Goal: Task Accomplishment & Management: Manage account settings

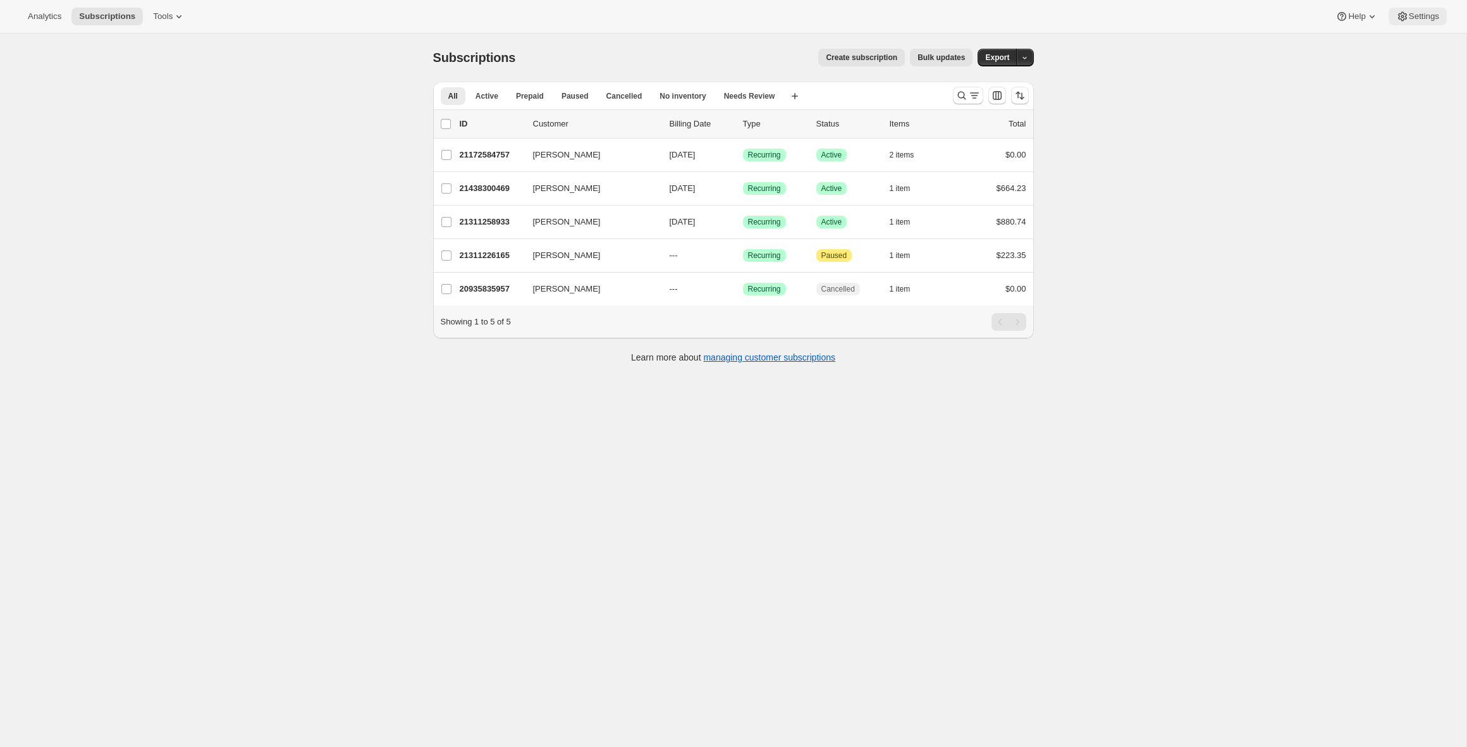
click at [1415, 16] on span "Settings" at bounding box center [1424, 16] width 30 height 10
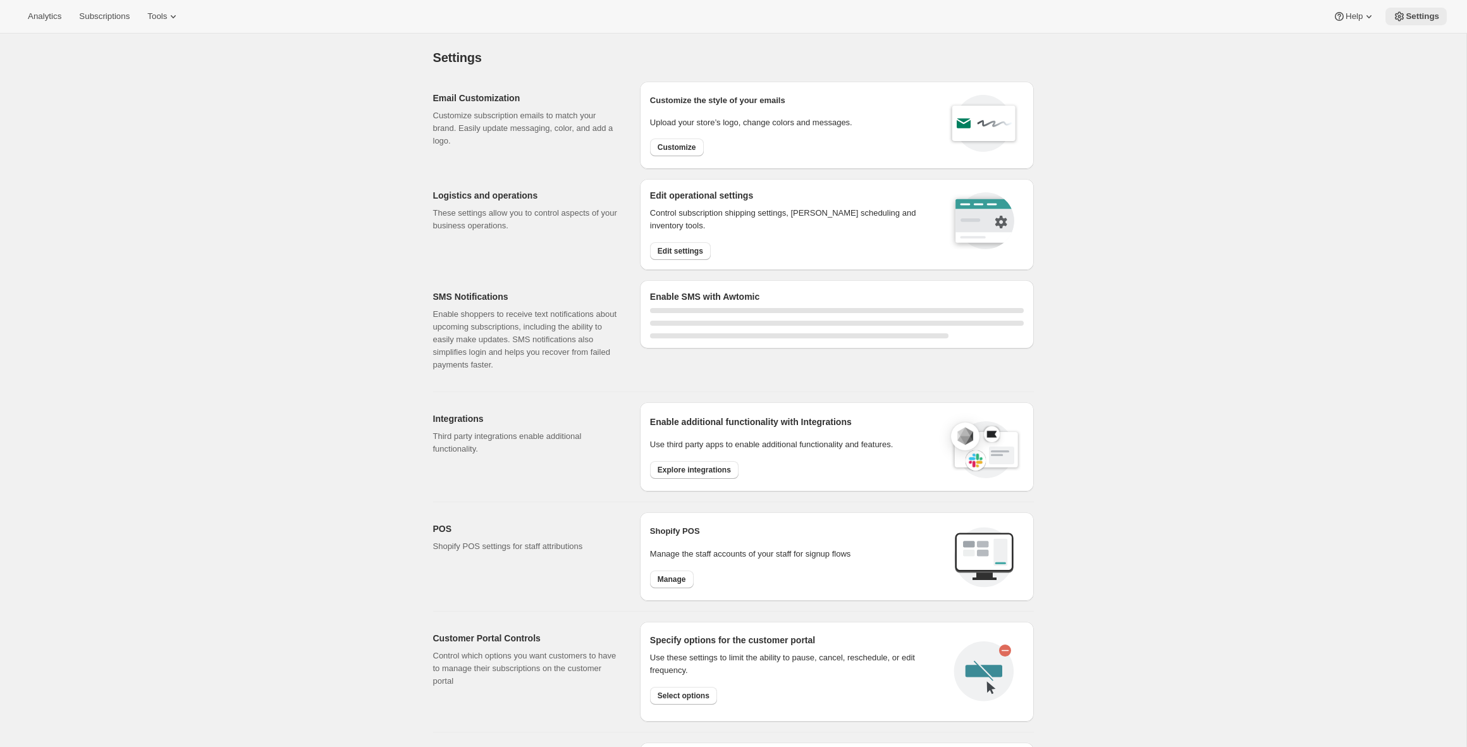
select select "22:00"
select select "09:00"
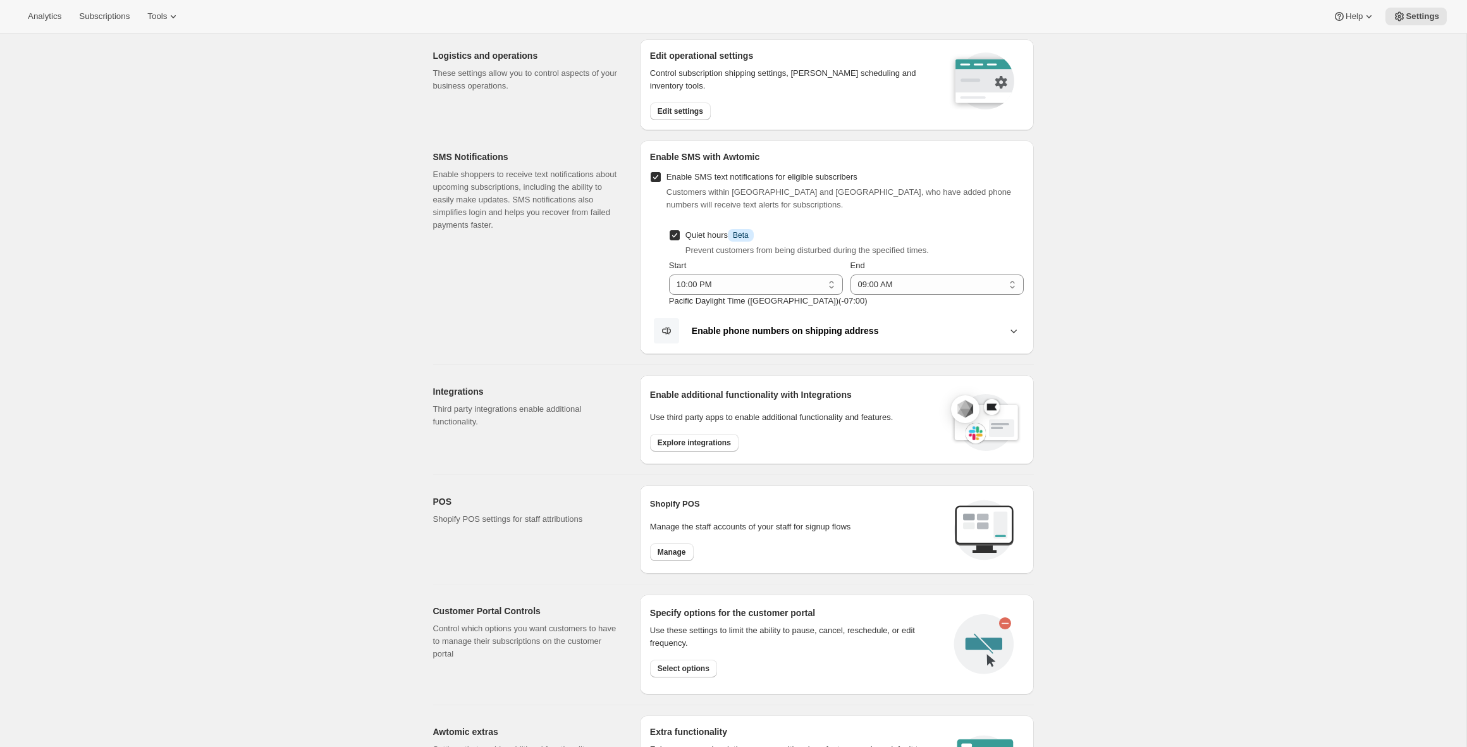
scroll to position [177, 0]
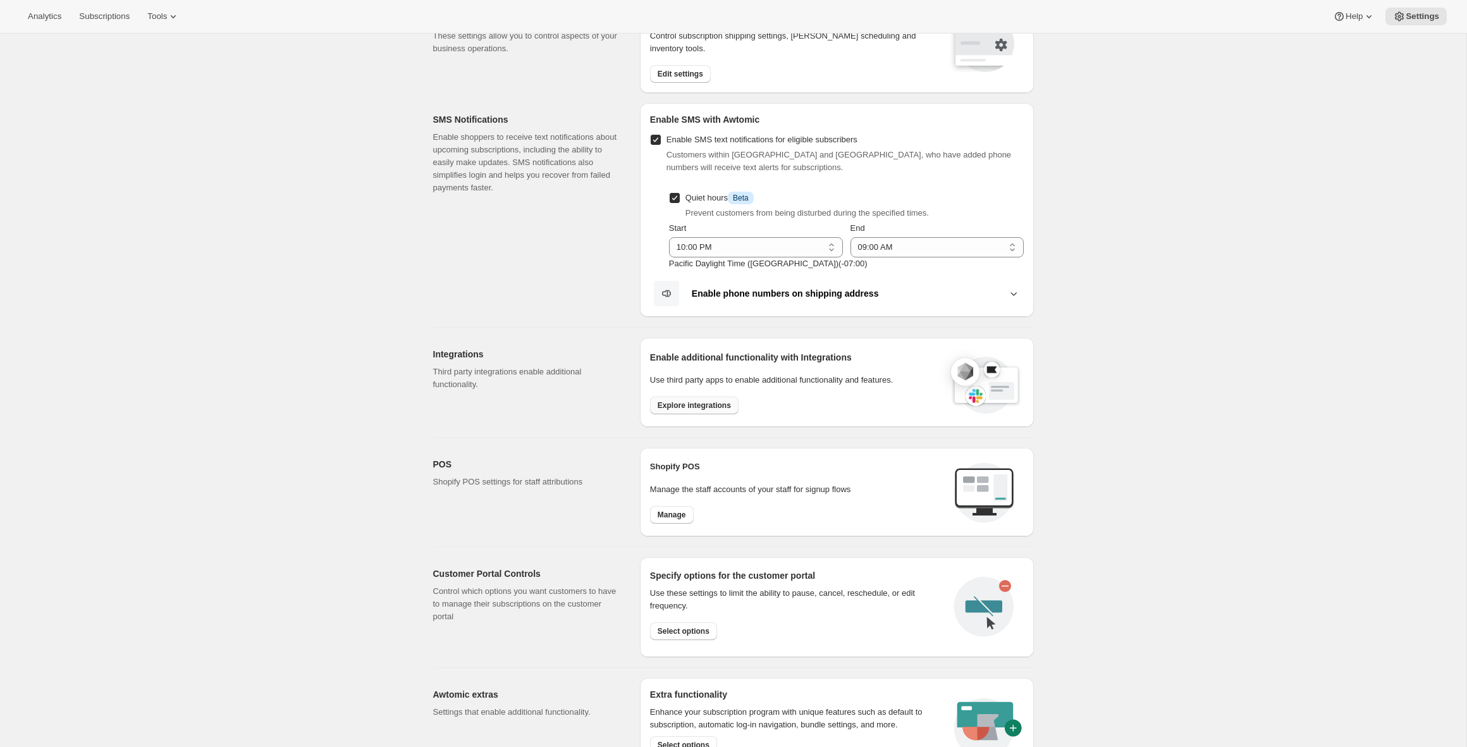
click at [671, 398] on button "Explore integrations" at bounding box center [694, 405] width 89 height 18
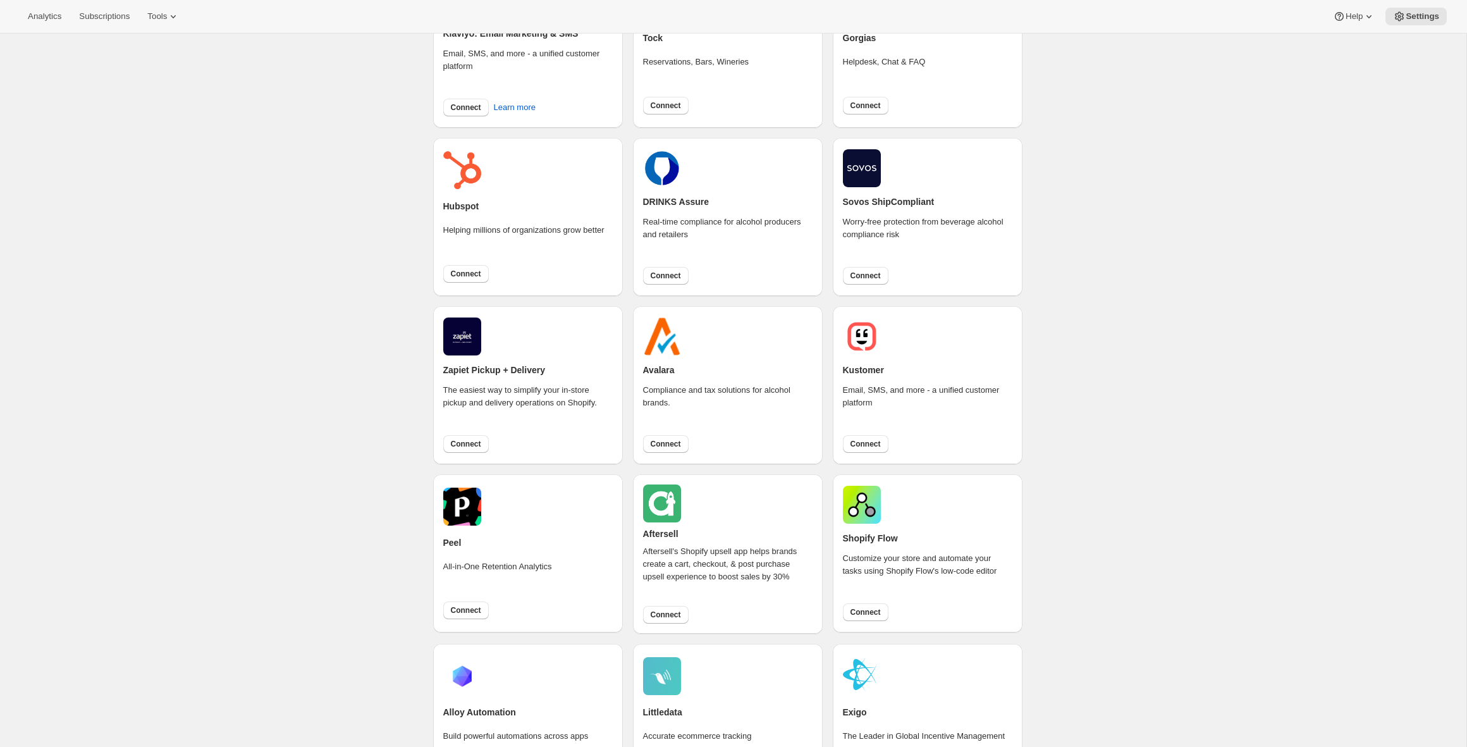
scroll to position [397, 0]
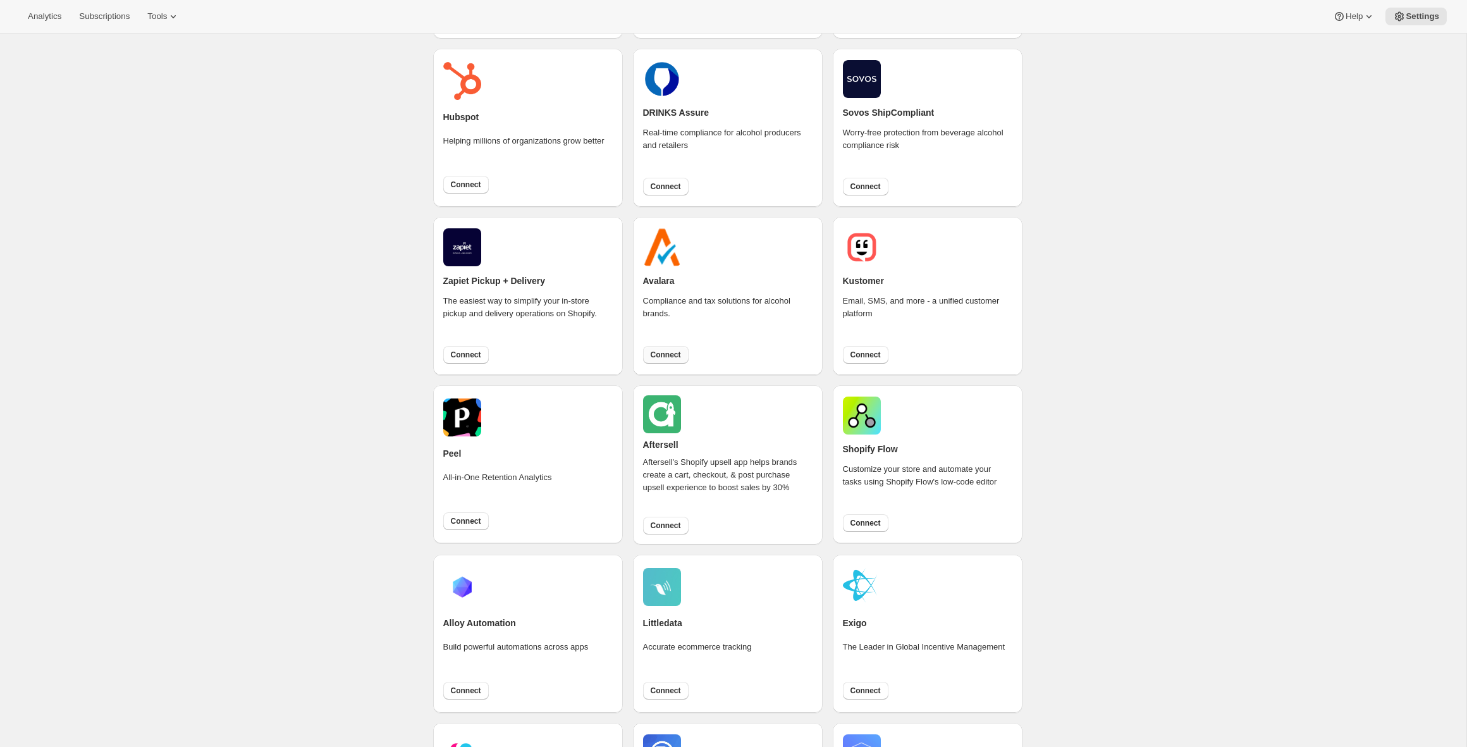
click at [666, 358] on span "Connect" at bounding box center [666, 355] width 30 height 10
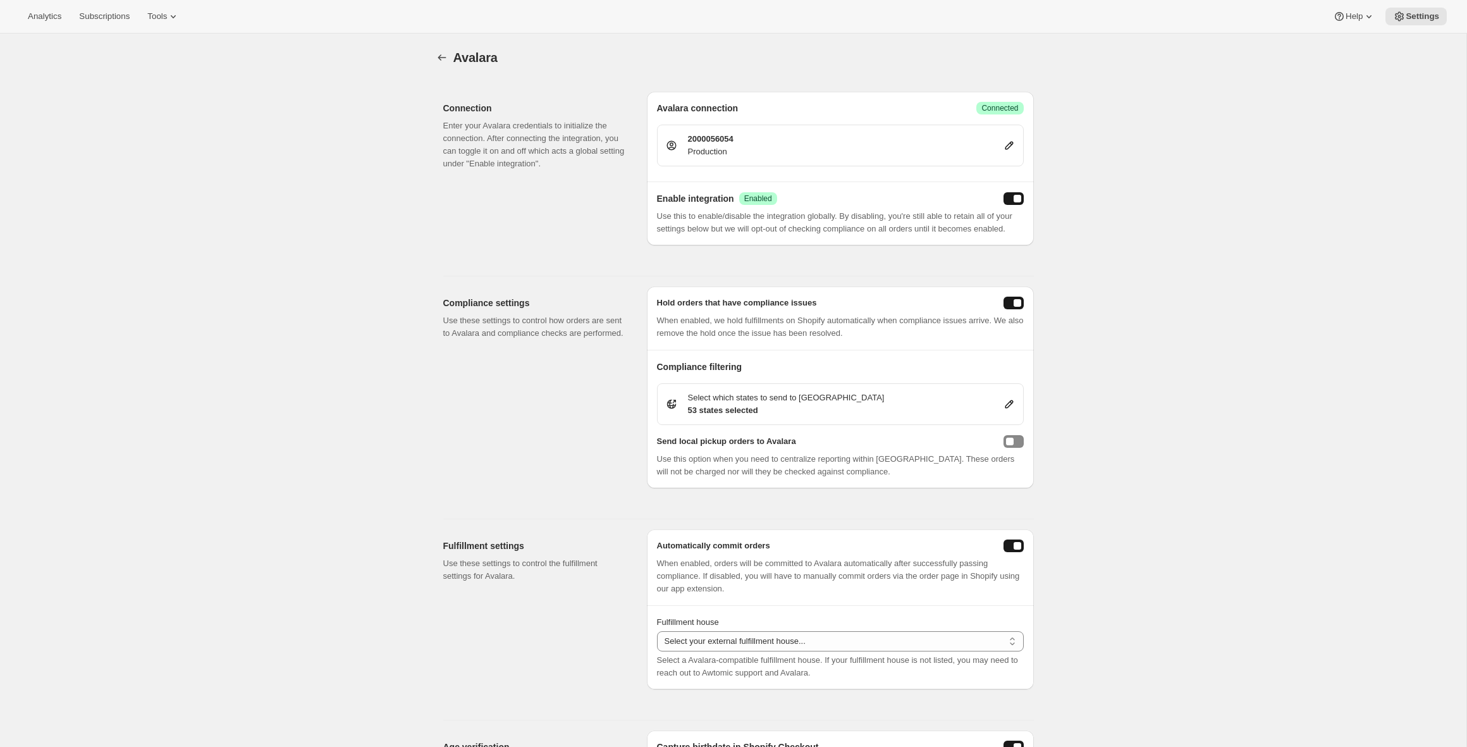
click at [1000, 145] on div "2000056054 Production" at bounding box center [840, 145] width 350 height 25
